Goal: Navigation & Orientation: Find specific page/section

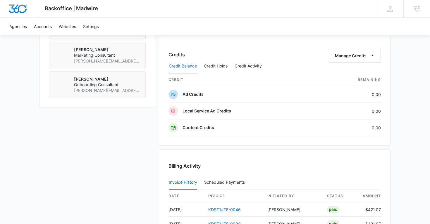
scroll to position [586, 0]
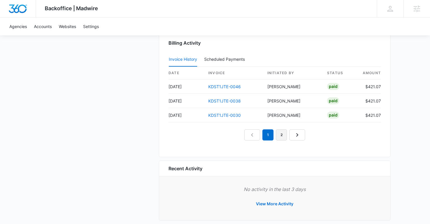
click at [283, 139] on link "2" at bounding box center [281, 135] width 11 height 11
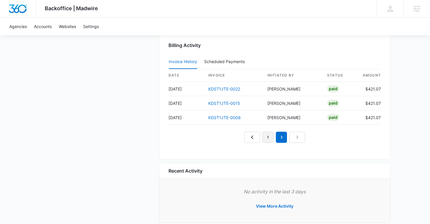
click at [268, 139] on link "1" at bounding box center [267, 137] width 11 height 11
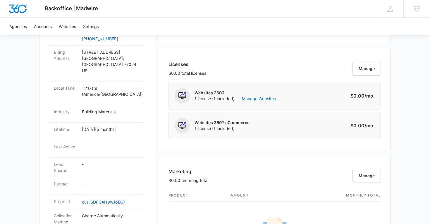
scroll to position [209, 0]
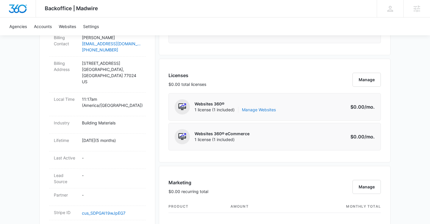
click at [263, 110] on link "Manage Websites" at bounding box center [259, 110] width 34 height 6
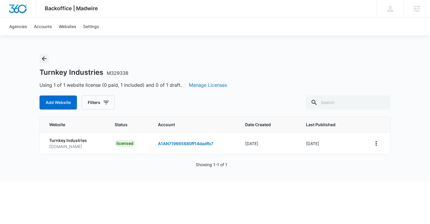
click at [47, 59] on icon "Back" at bounding box center [44, 58] width 7 height 7
